Goal: Task Accomplishment & Management: Use online tool/utility

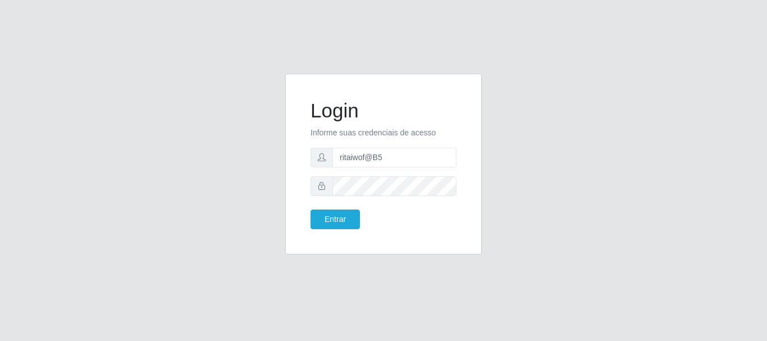
type input "ritaiwof@B5"
click at [354, 223] on button "Entrar" at bounding box center [335, 219] width 49 height 20
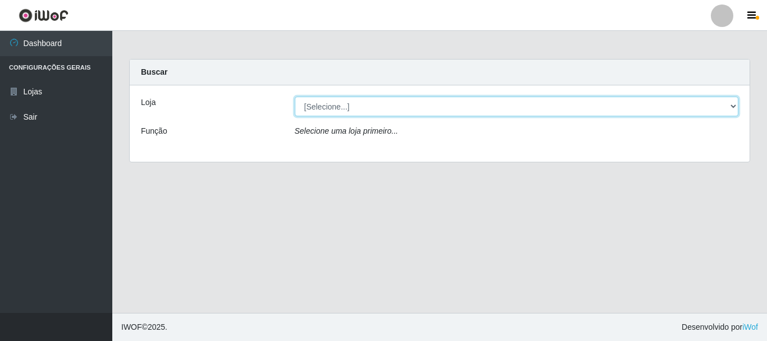
drag, startPoint x: 735, startPoint y: 103, endPoint x: 729, endPoint y: 111, distance: 9.7
click at [733, 104] on select "[Selecione...] Bemais Supermercados - B5 Anatólia" at bounding box center [517, 107] width 444 height 20
select select "405"
click at [295, 97] on select "[Selecione...] Bemais Supermercados - B5 Anatólia" at bounding box center [517, 107] width 444 height 20
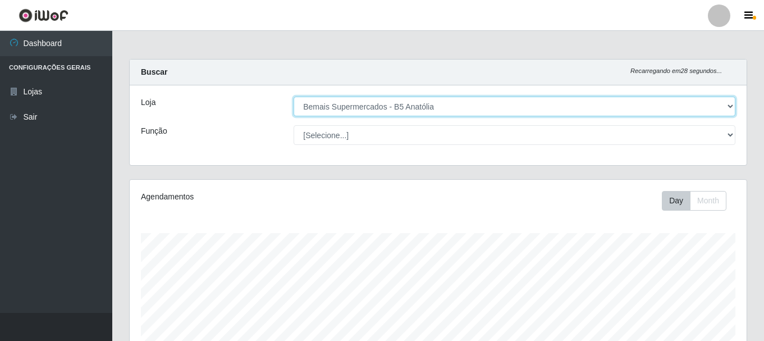
scroll to position [233, 617]
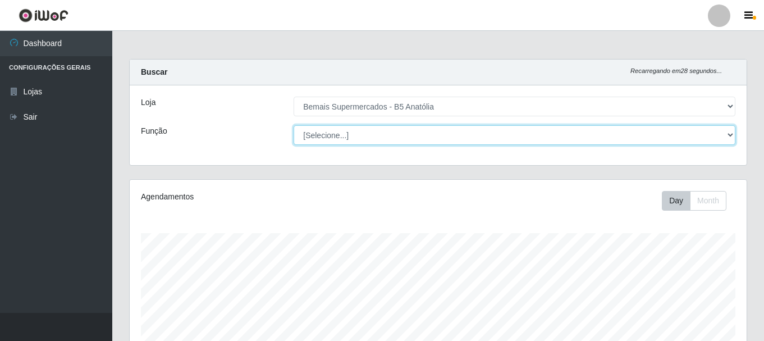
click at [730, 135] on select "[Selecione...] ASG ASG + ASG ++ Auxiliar de Estacionamento Auxiliar de Estacion…" at bounding box center [515, 135] width 442 height 20
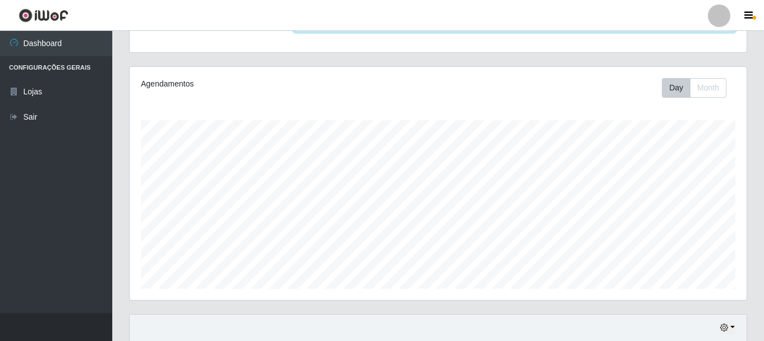
scroll to position [24, 0]
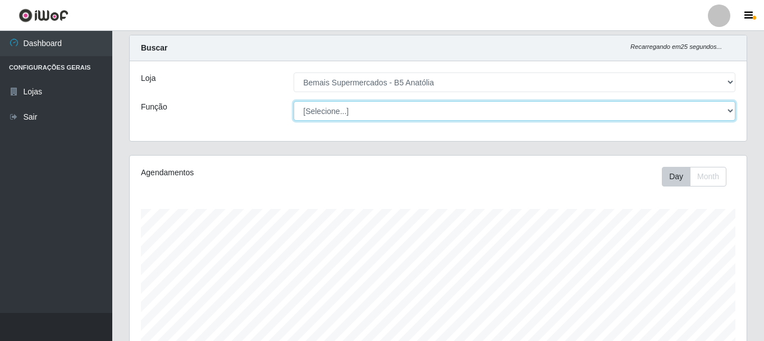
click at [730, 113] on select "[Selecione...] ASG ASG + ASG ++ Auxiliar de Estacionamento Auxiliar de Estacion…" at bounding box center [515, 111] width 442 height 20
click at [294, 101] on select "[Selecione...] ASG ASG + ASG ++ Auxiliar de Estacionamento Auxiliar de Estacion…" at bounding box center [515, 111] width 442 height 20
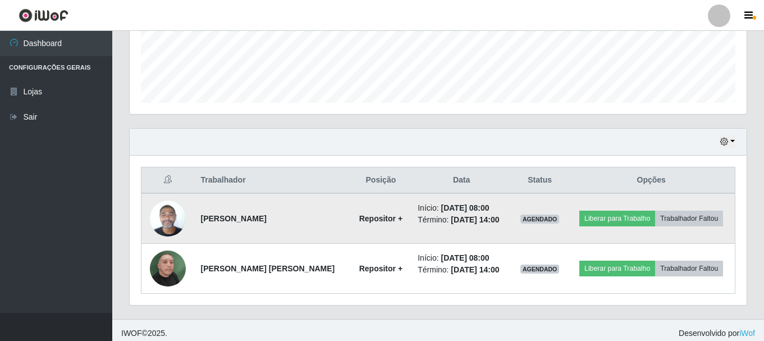
scroll to position [305, 0]
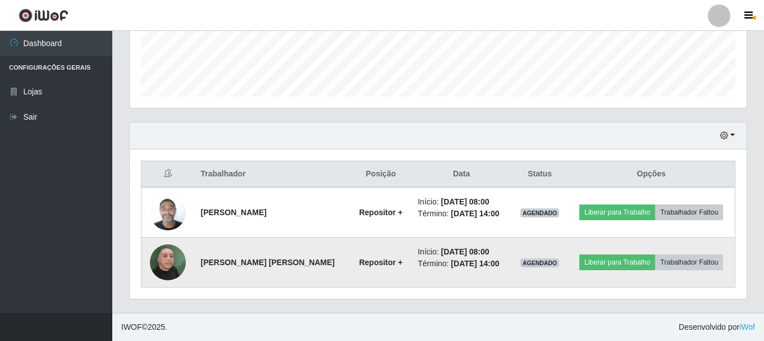
click at [165, 264] on img at bounding box center [168, 262] width 36 height 64
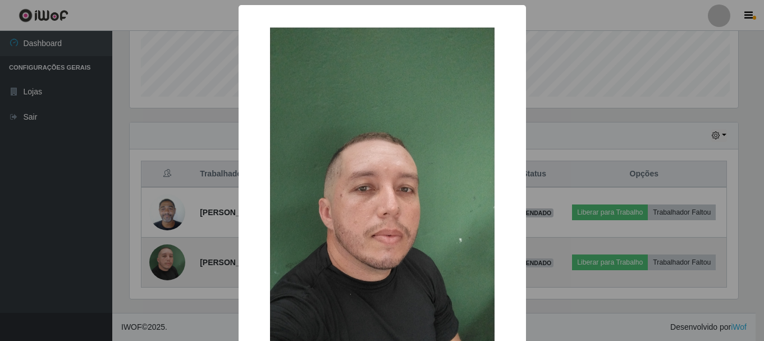
scroll to position [233, 612]
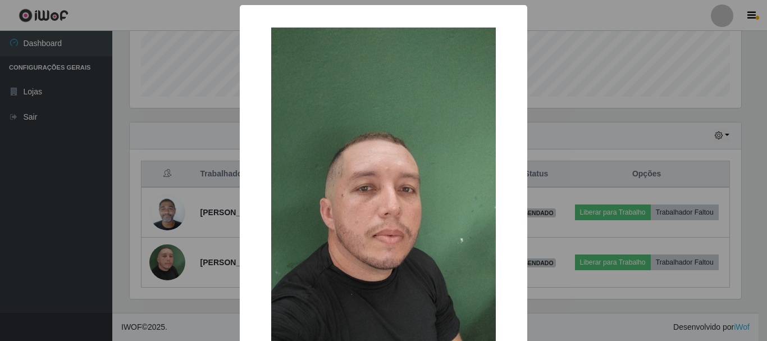
drag, startPoint x: 545, startPoint y: 275, endPoint x: 561, endPoint y: 270, distance: 16.0
click at [546, 275] on div "× OK Cancel" at bounding box center [383, 170] width 767 height 341
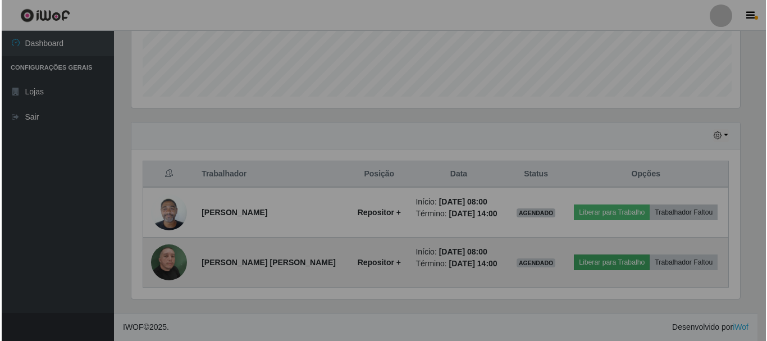
scroll to position [233, 617]
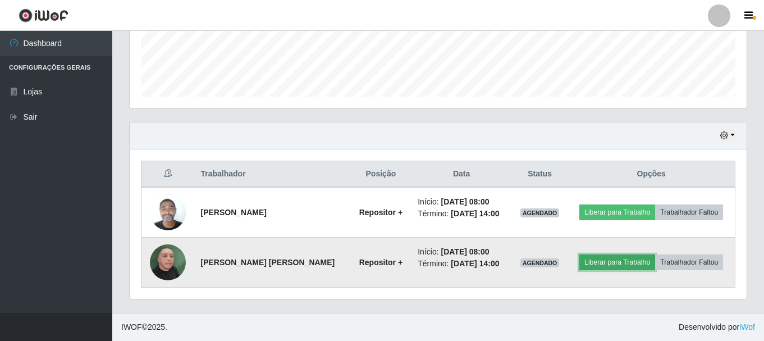
click at [587, 262] on button "Liberar para Trabalho" at bounding box center [618, 262] width 76 height 16
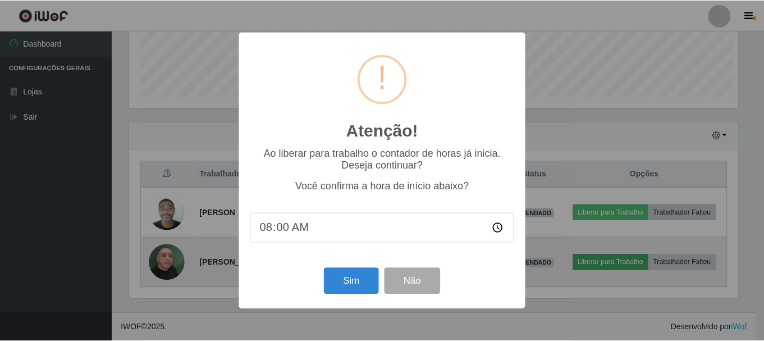
scroll to position [233, 612]
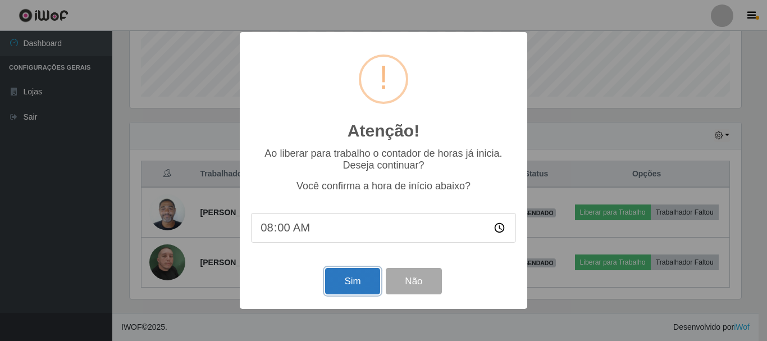
click at [344, 285] on button "Sim" at bounding box center [352, 281] width 54 height 26
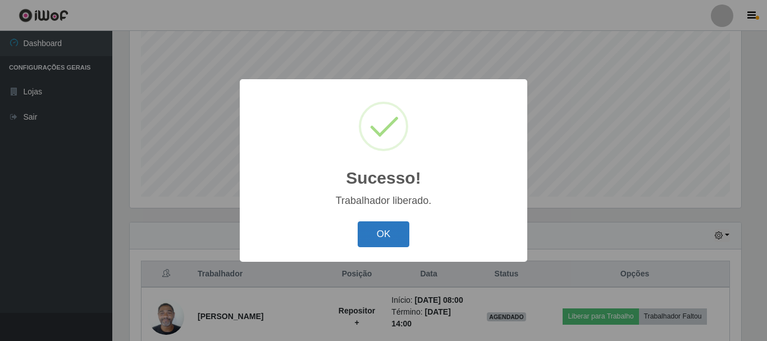
click at [382, 231] on button "OK" at bounding box center [384, 234] width 52 height 26
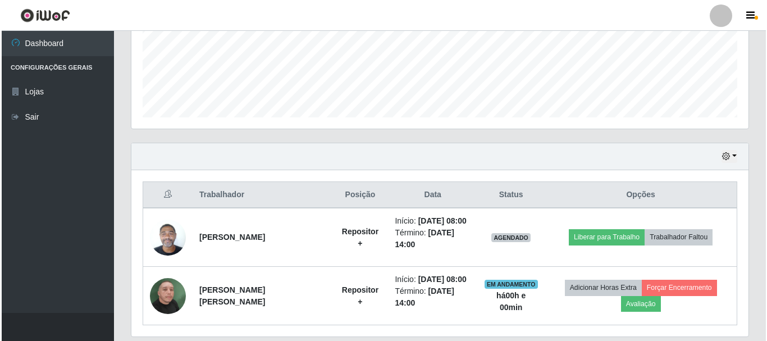
scroll to position [305, 0]
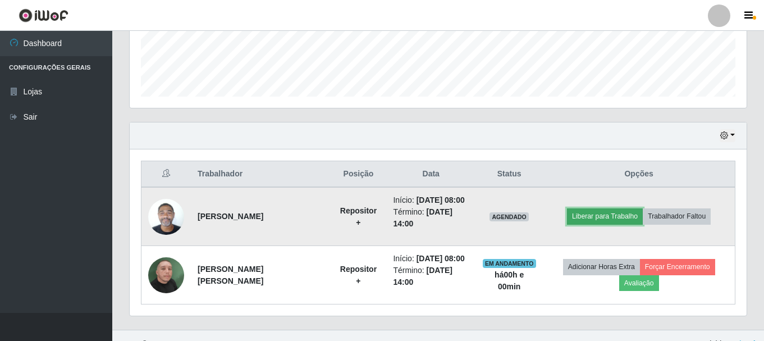
click at [604, 213] on button "Liberar para Trabalho" at bounding box center [605, 216] width 76 height 16
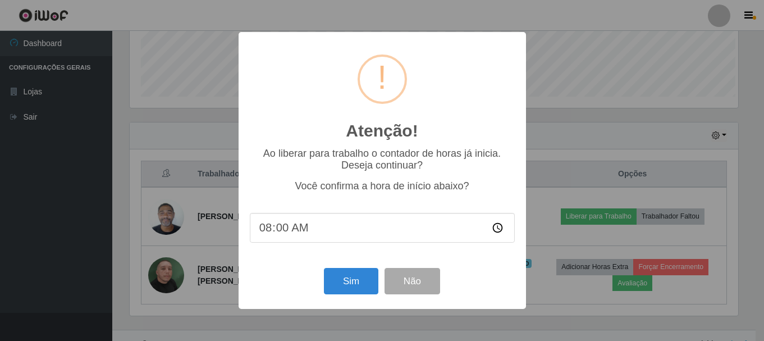
scroll to position [233, 612]
click at [343, 282] on button "Sim" at bounding box center [352, 281] width 54 height 26
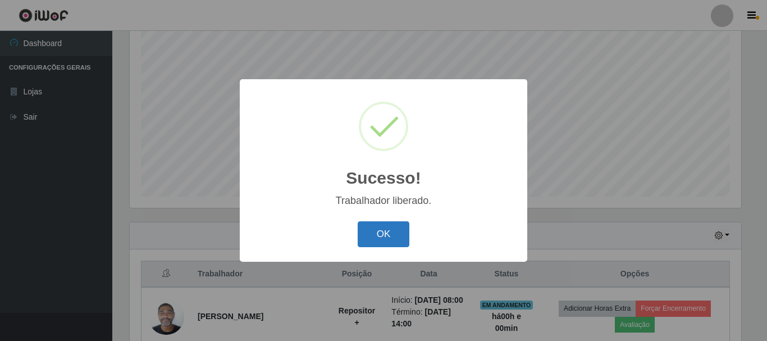
click at [377, 234] on button "OK" at bounding box center [384, 234] width 52 height 26
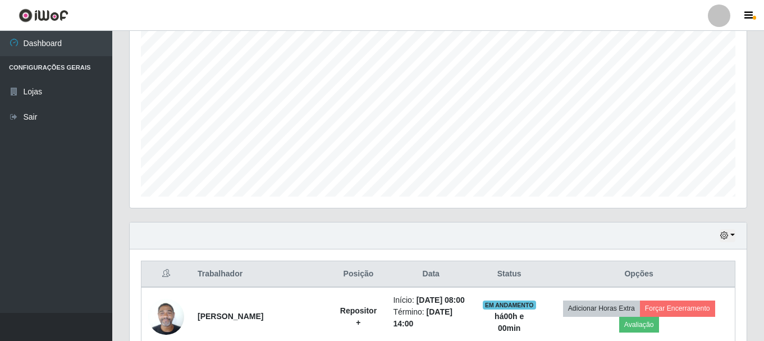
scroll to position [0, 0]
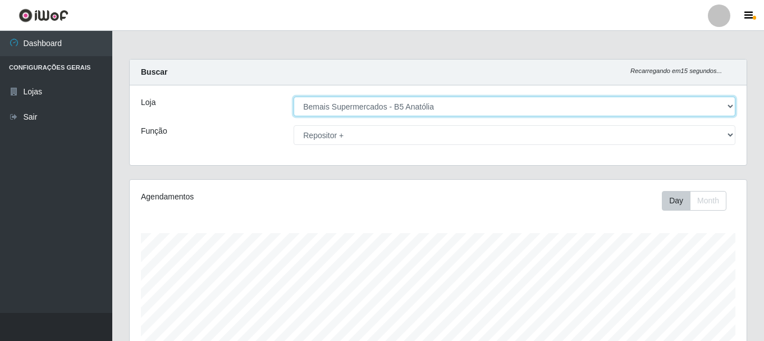
click at [731, 108] on select "[Selecione...] Bemais Supermercados - B5 Anatólia" at bounding box center [515, 107] width 442 height 20
click at [294, 97] on select "[Selecione...] Bemais Supermercados - B5 Anatólia" at bounding box center [515, 107] width 442 height 20
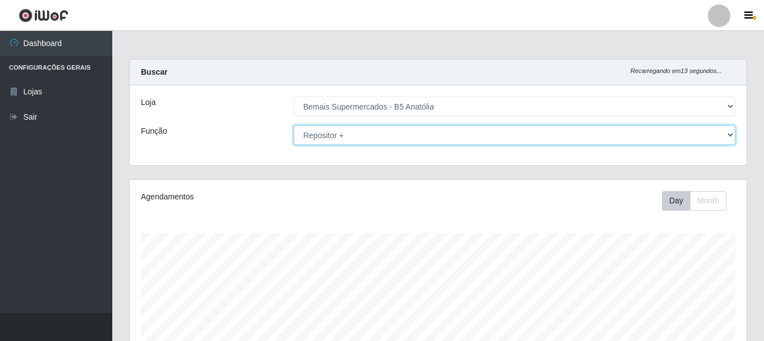
click at [730, 136] on select "[Selecione...] ASG ASG + ASG ++ Auxiliar de Estacionamento Auxiliar de Estacion…" at bounding box center [515, 135] width 442 height 20
click at [294, 125] on select "[Selecione...] ASG ASG + ASG ++ Auxiliar de Estacionamento Auxiliar de Estacion…" at bounding box center [515, 135] width 442 height 20
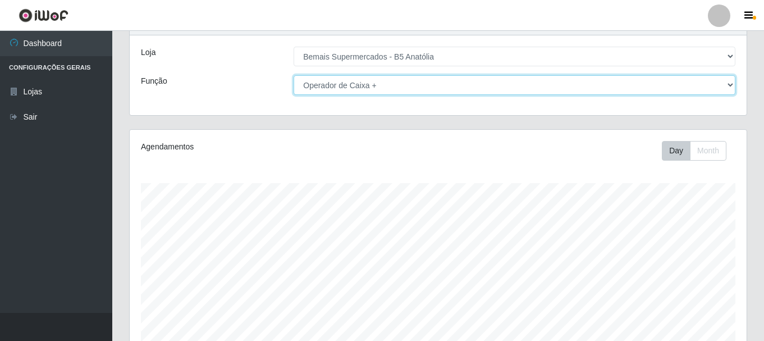
scroll to position [205, 0]
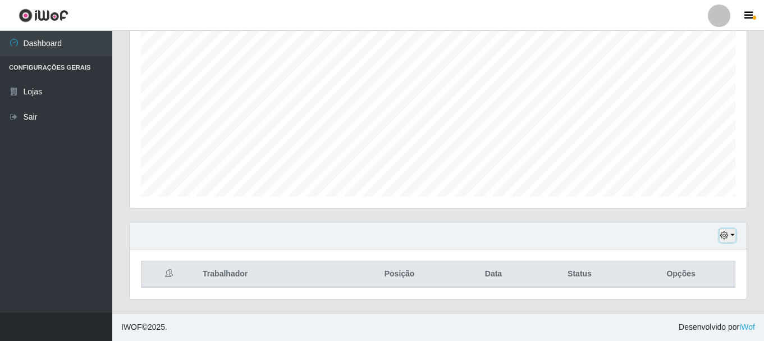
click at [723, 235] on icon "button" at bounding box center [725, 235] width 8 height 8
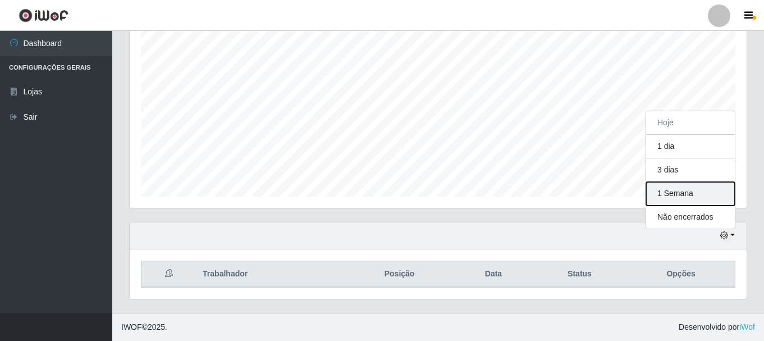
click at [673, 193] on button "1 Semana" at bounding box center [690, 194] width 89 height 24
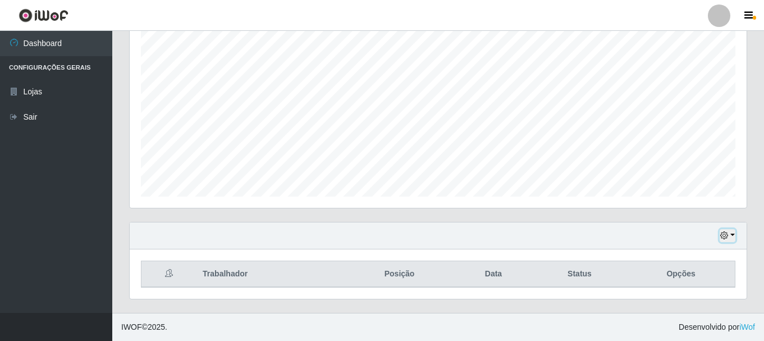
click at [728, 233] on icon "button" at bounding box center [725, 235] width 8 height 8
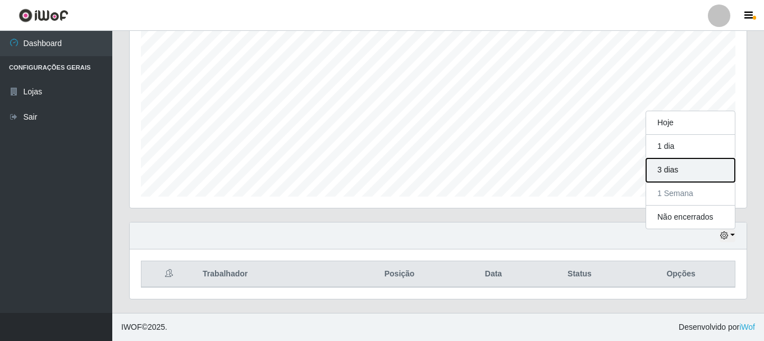
click at [695, 175] on button "3 dias" at bounding box center [690, 170] width 89 height 24
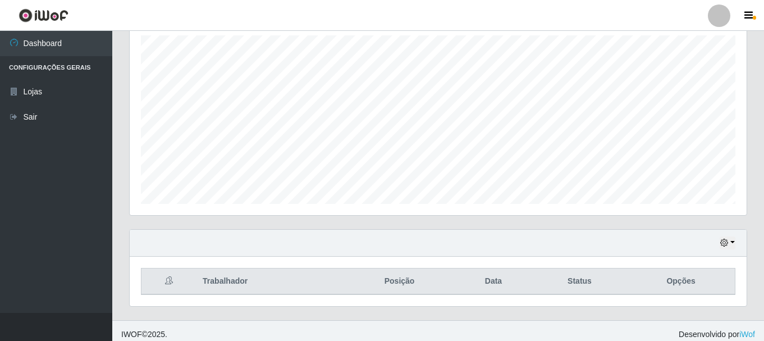
scroll to position [205, 0]
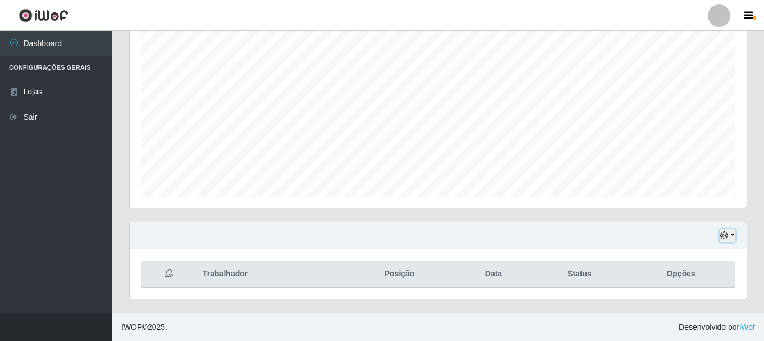
click at [733, 238] on button "button" at bounding box center [728, 235] width 16 height 13
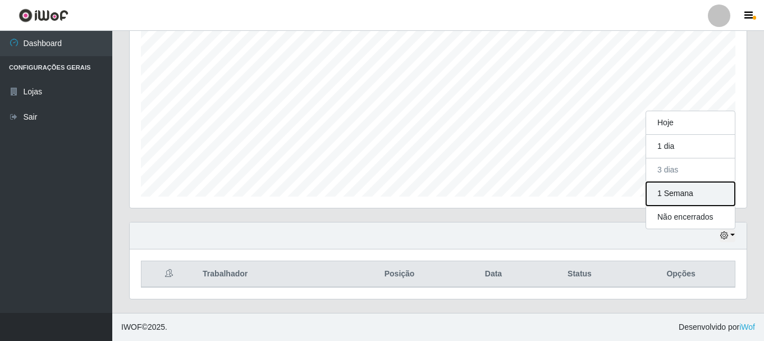
click at [680, 193] on button "1 Semana" at bounding box center [690, 194] width 89 height 24
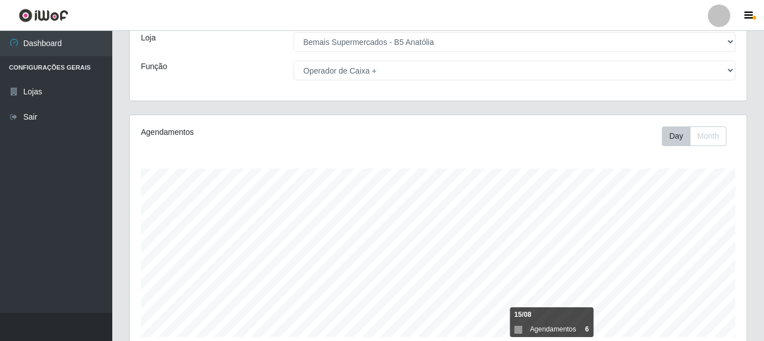
scroll to position [0, 0]
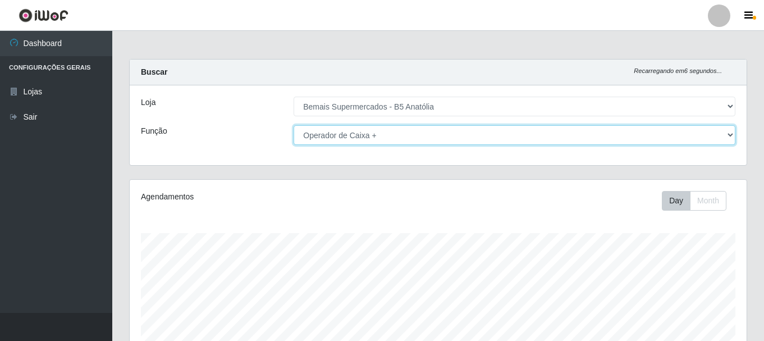
click at [730, 139] on select "[Selecione...] ASG ASG + ASG ++ Auxiliar de Estacionamento Auxiliar de Estacion…" at bounding box center [515, 135] width 442 height 20
select select "73"
click at [294, 125] on select "[Selecione...] ASG ASG + ASG ++ Auxiliar de Estacionamento Auxiliar de Estacion…" at bounding box center [515, 135] width 442 height 20
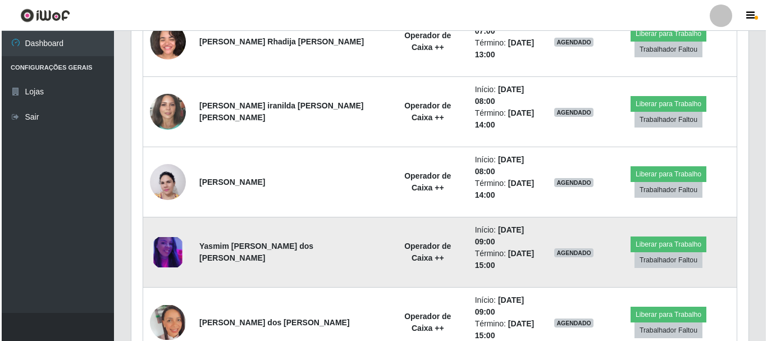
scroll to position [542, 0]
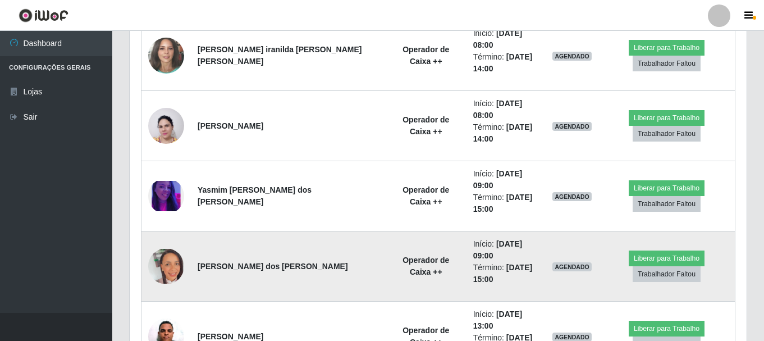
click at [167, 249] on img at bounding box center [166, 266] width 36 height 35
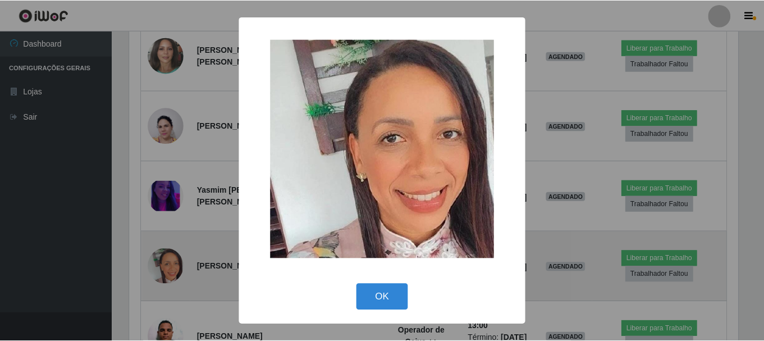
scroll to position [233, 612]
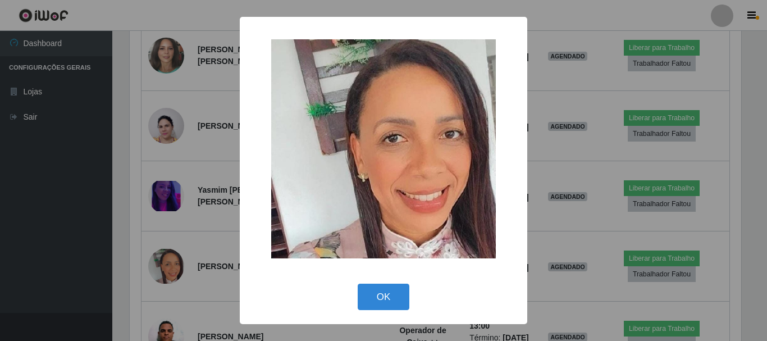
click at [573, 207] on div "× OK Cancel" at bounding box center [383, 170] width 767 height 341
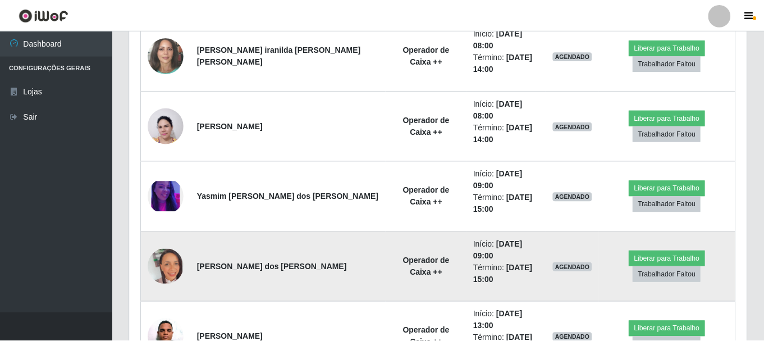
scroll to position [233, 617]
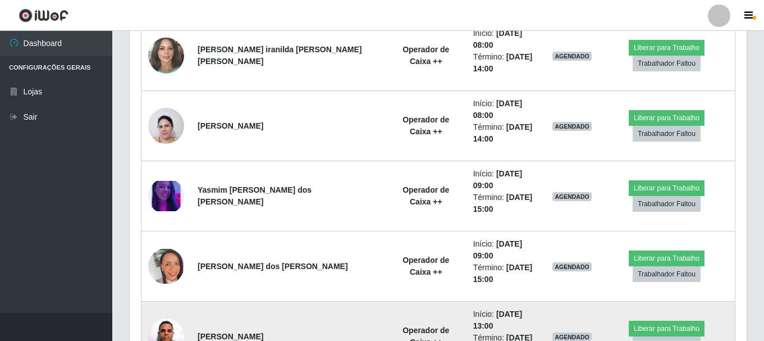
click at [166, 312] on img at bounding box center [166, 336] width 36 height 49
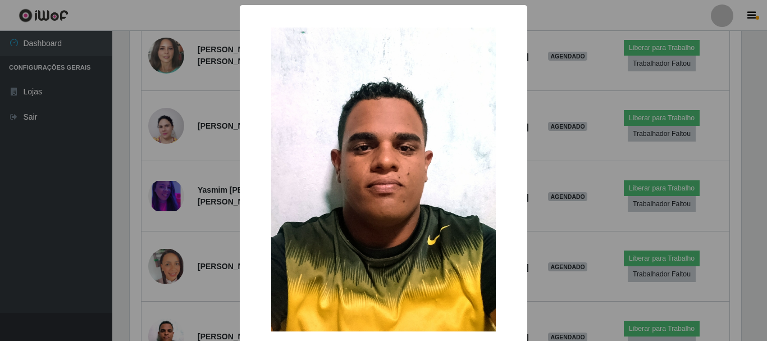
click at [587, 192] on div "× OK Cancel" at bounding box center [383, 170] width 767 height 341
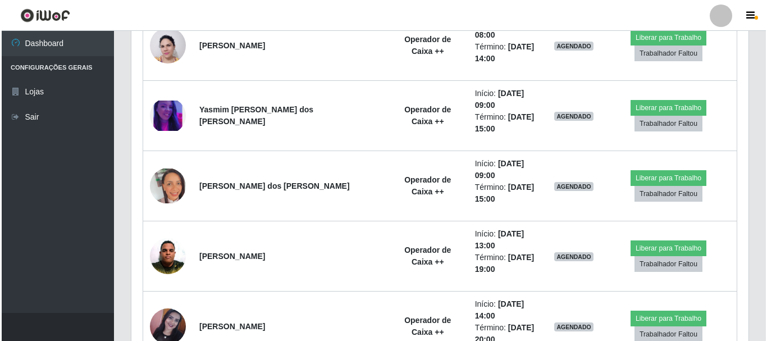
scroll to position [654, 0]
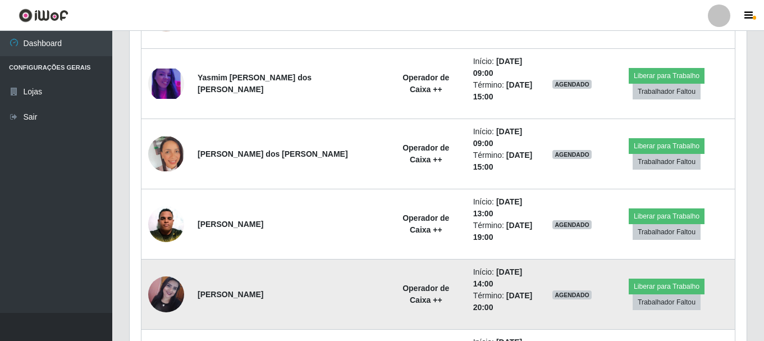
click at [166, 276] on img at bounding box center [166, 294] width 36 height 36
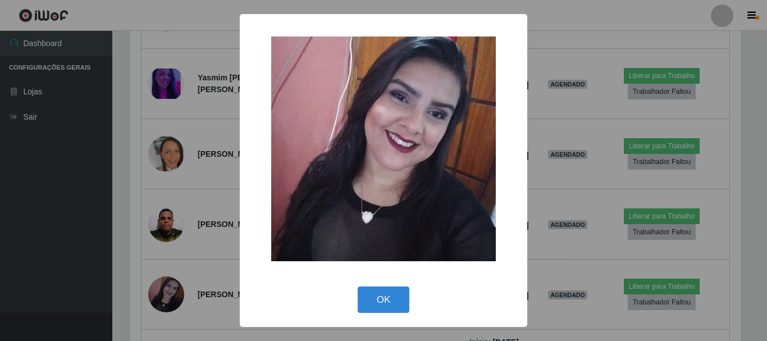
click at [590, 235] on div "× OK Cancel" at bounding box center [383, 170] width 767 height 341
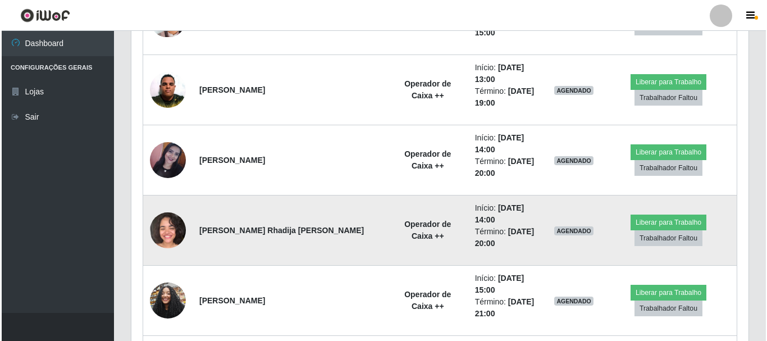
scroll to position [0, 0]
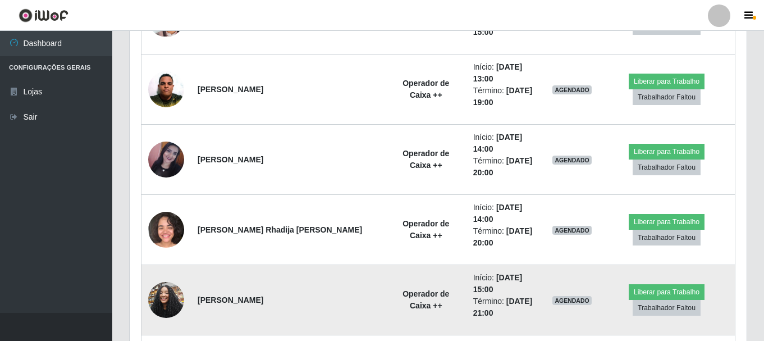
click at [163, 276] on img at bounding box center [166, 300] width 36 height 48
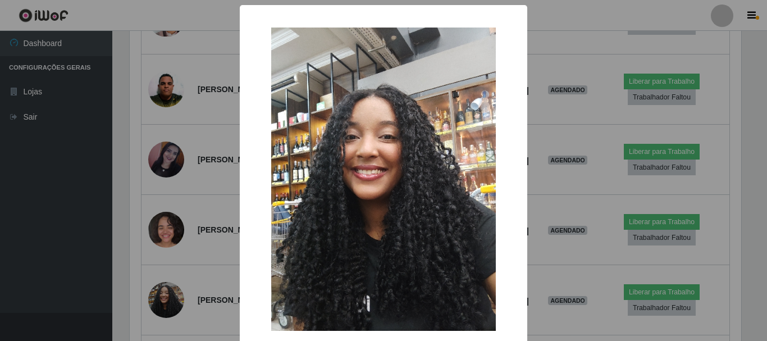
click at [561, 225] on div "× OK Cancel" at bounding box center [383, 170] width 767 height 341
